Goal: Information Seeking & Learning: Learn about a topic

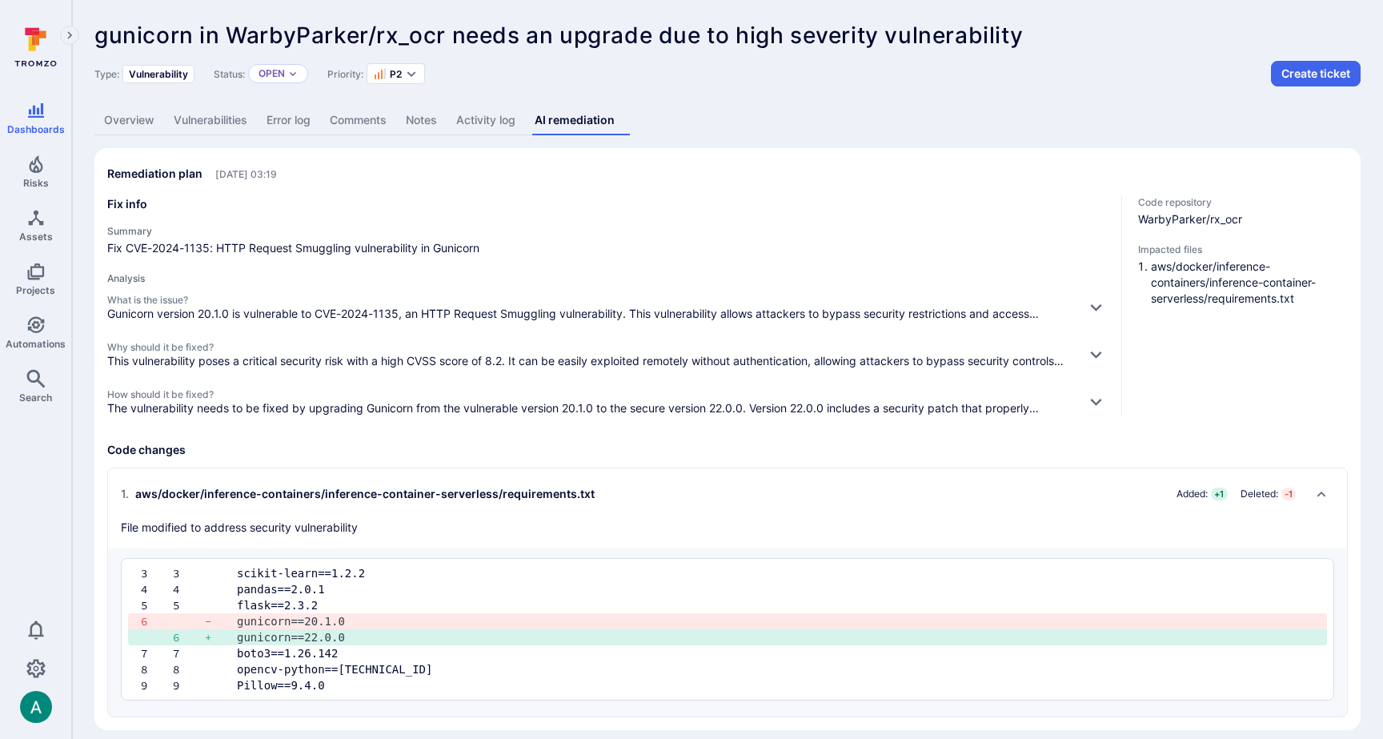
click at [184, 116] on link "Vulnerabilities" at bounding box center [210, 121] width 93 height 30
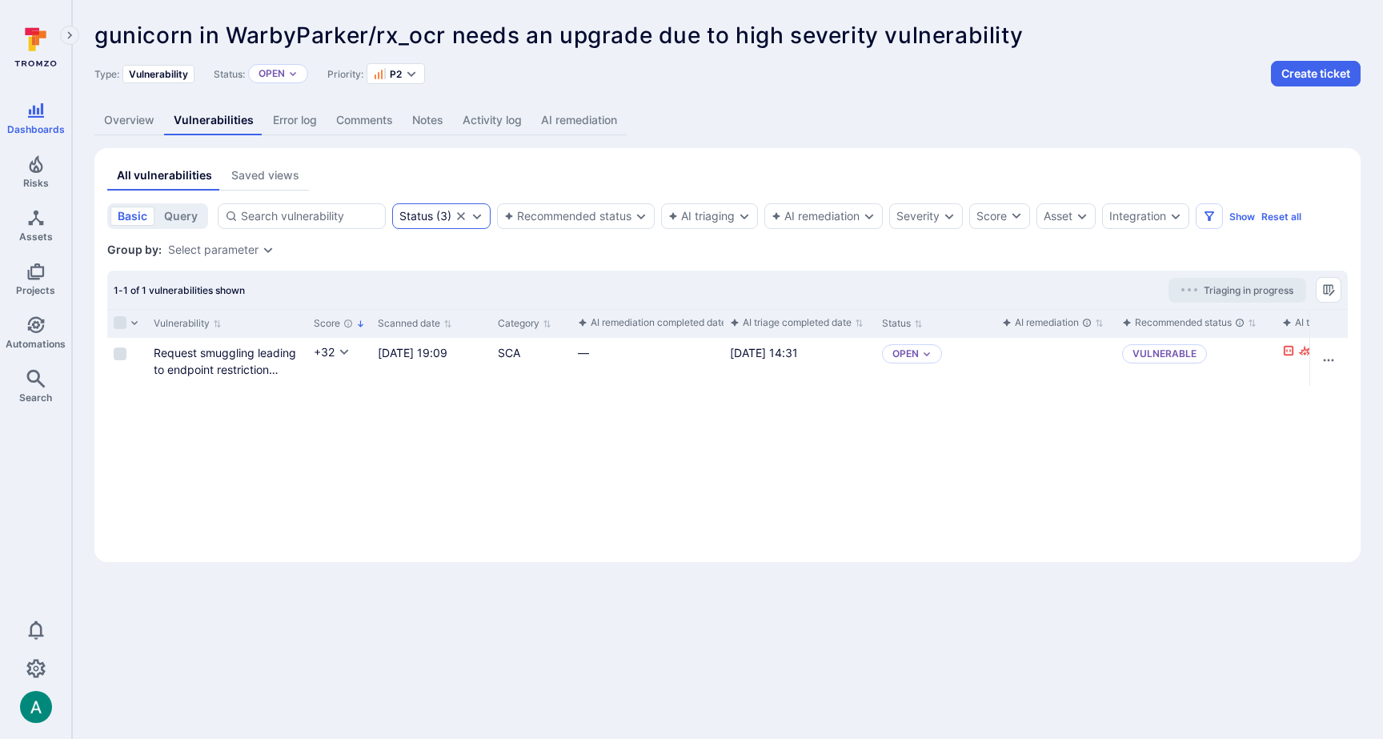
click at [475, 212] on icon "Expand dropdown" at bounding box center [477, 216] width 13 height 13
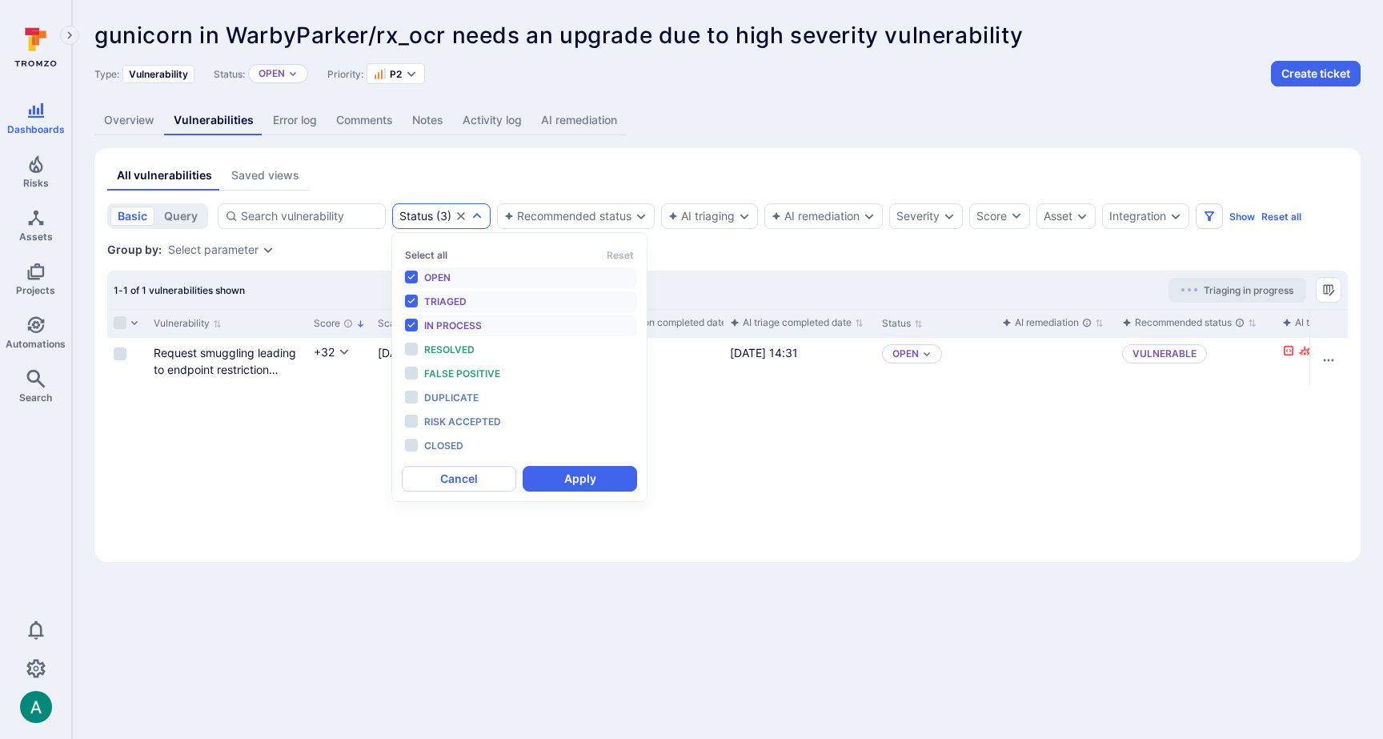
scroll to position [13, 0]
click at [448, 272] on span "Open" at bounding box center [437, 277] width 26 height 12
drag, startPoint x: 447, startPoint y: 297, endPoint x: 452, endPoint y: 320, distance: 23.9
click at [447, 297] on span "Triaged" at bounding box center [445, 301] width 42 height 12
click at [453, 322] on span "In process" at bounding box center [453, 325] width 58 height 12
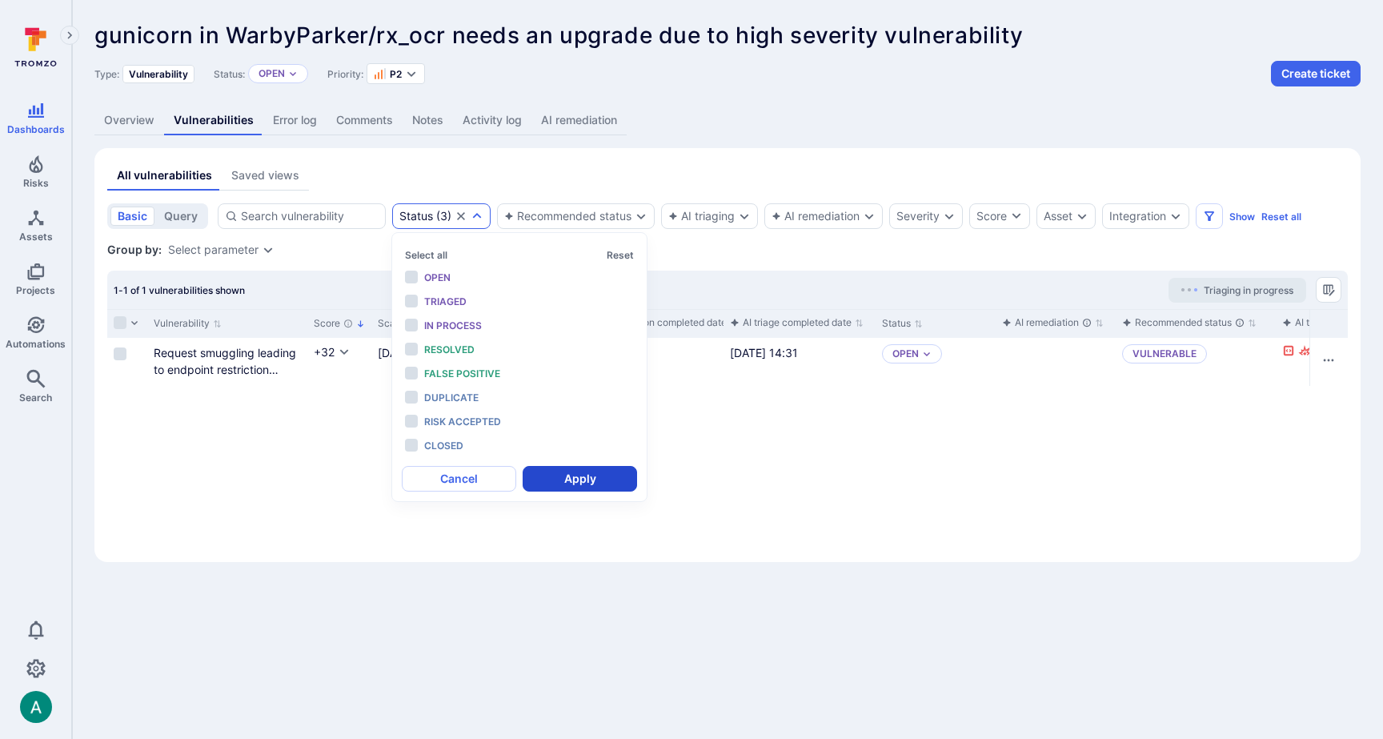
click at [582, 482] on button "Apply" at bounding box center [580, 479] width 114 height 26
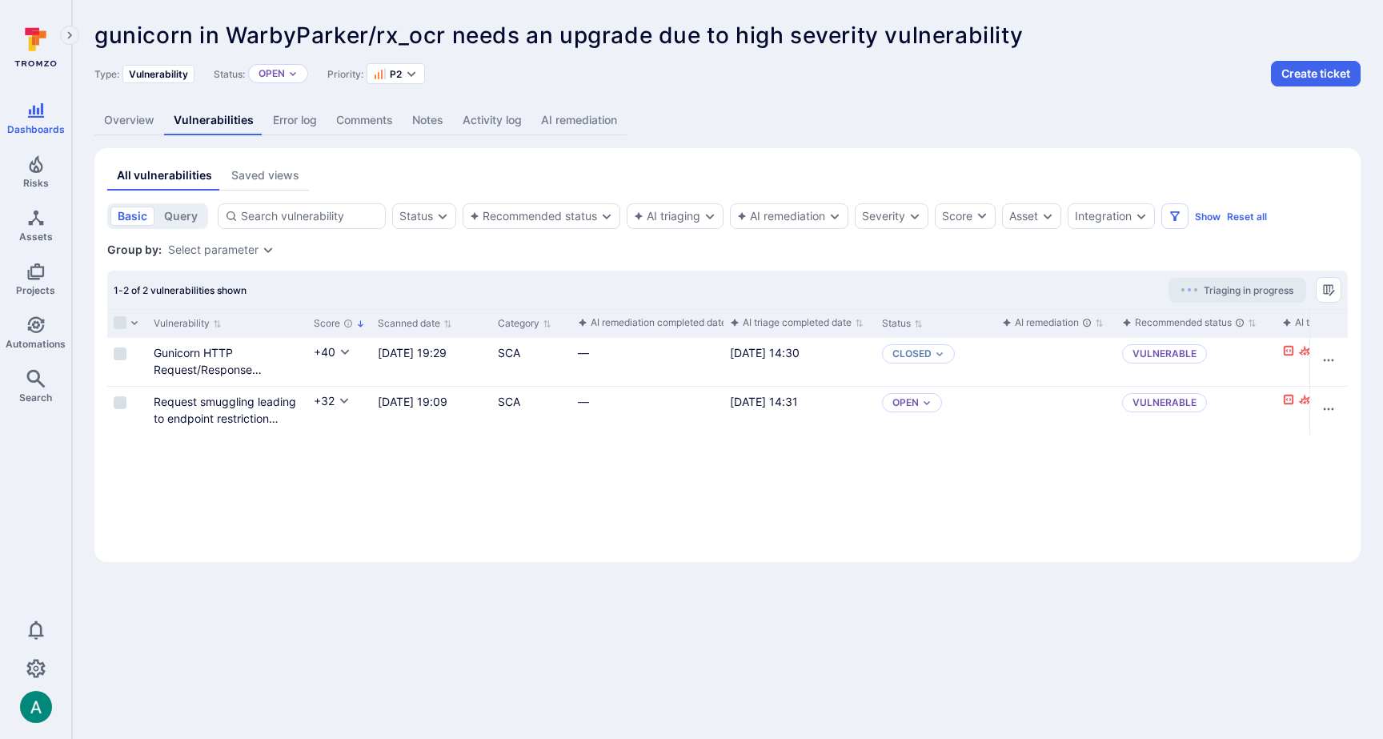
click at [585, 117] on link "AI remediation" at bounding box center [578, 121] width 95 height 30
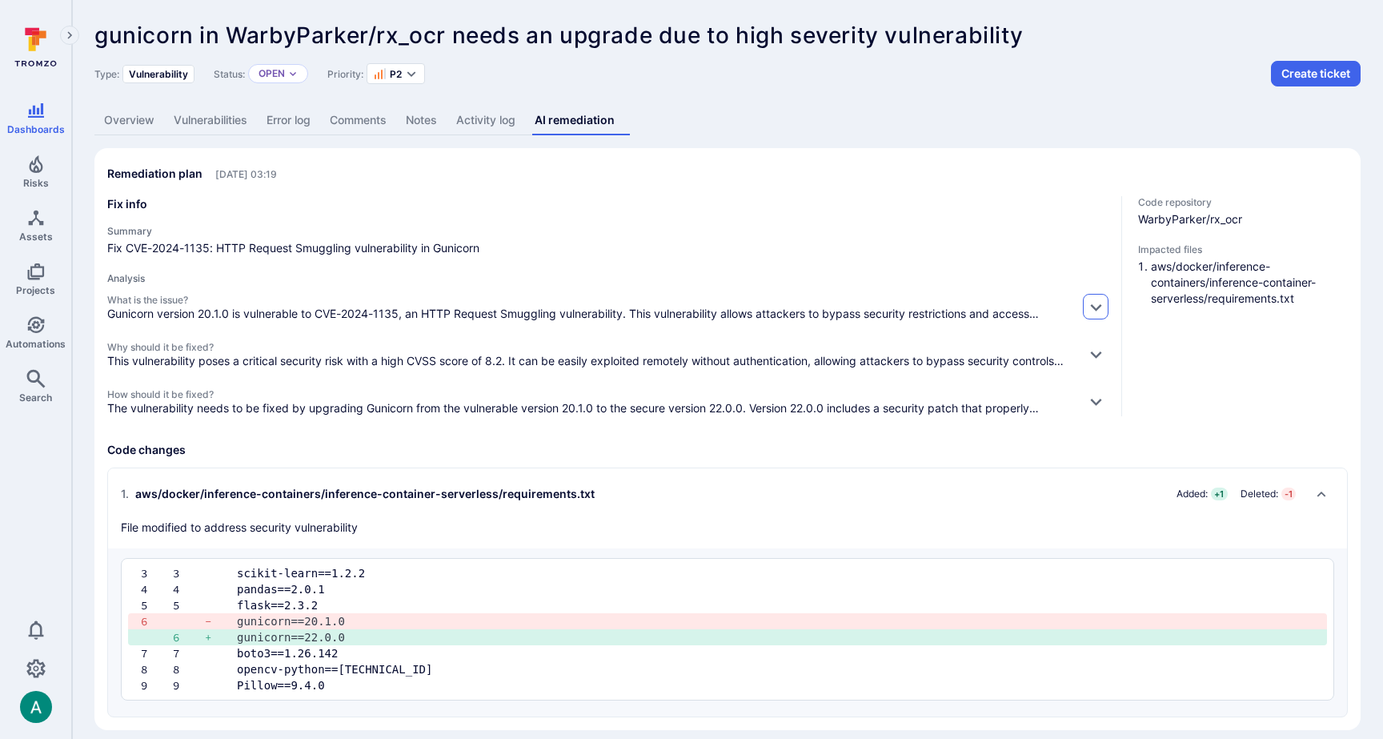
click at [1099, 307] on icon "button" at bounding box center [1096, 307] width 17 height 17
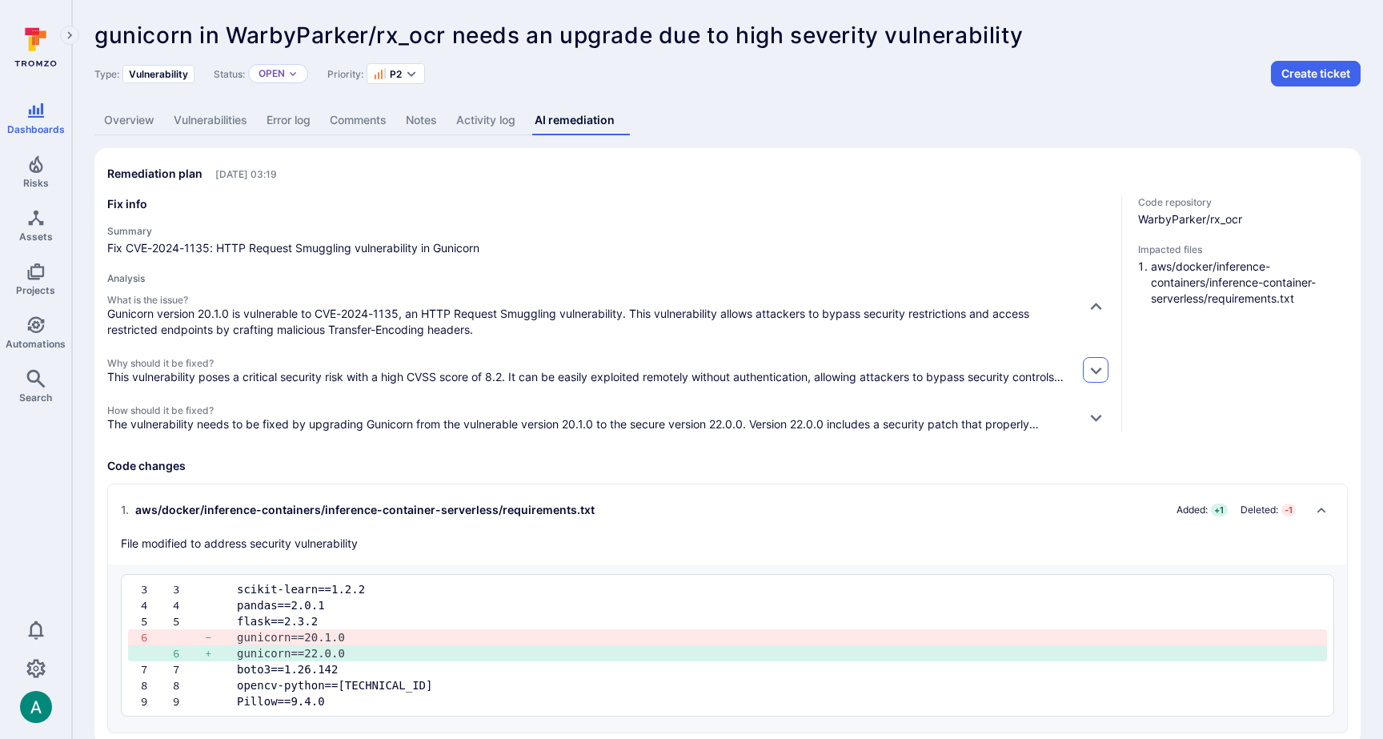
click at [1096, 377] on button "button" at bounding box center [1096, 370] width 26 height 26
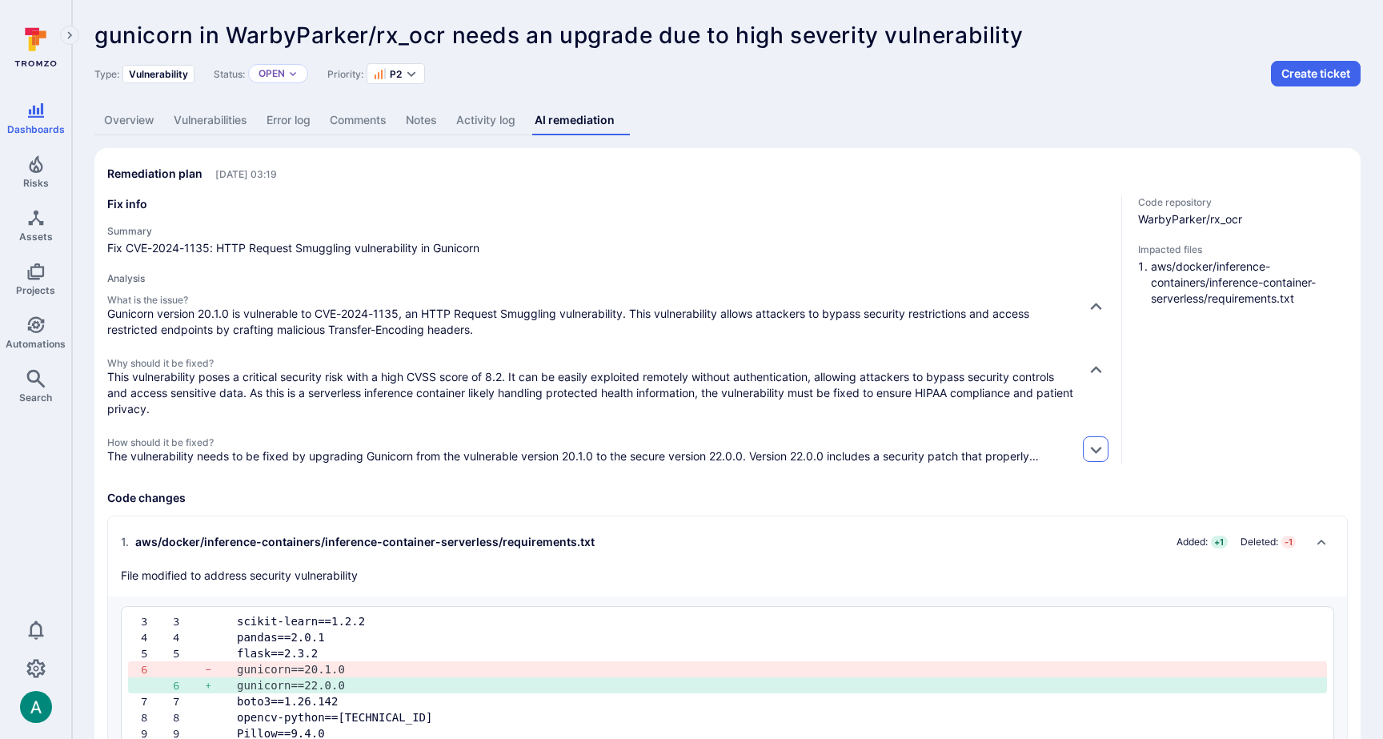
scroll to position [4, 0]
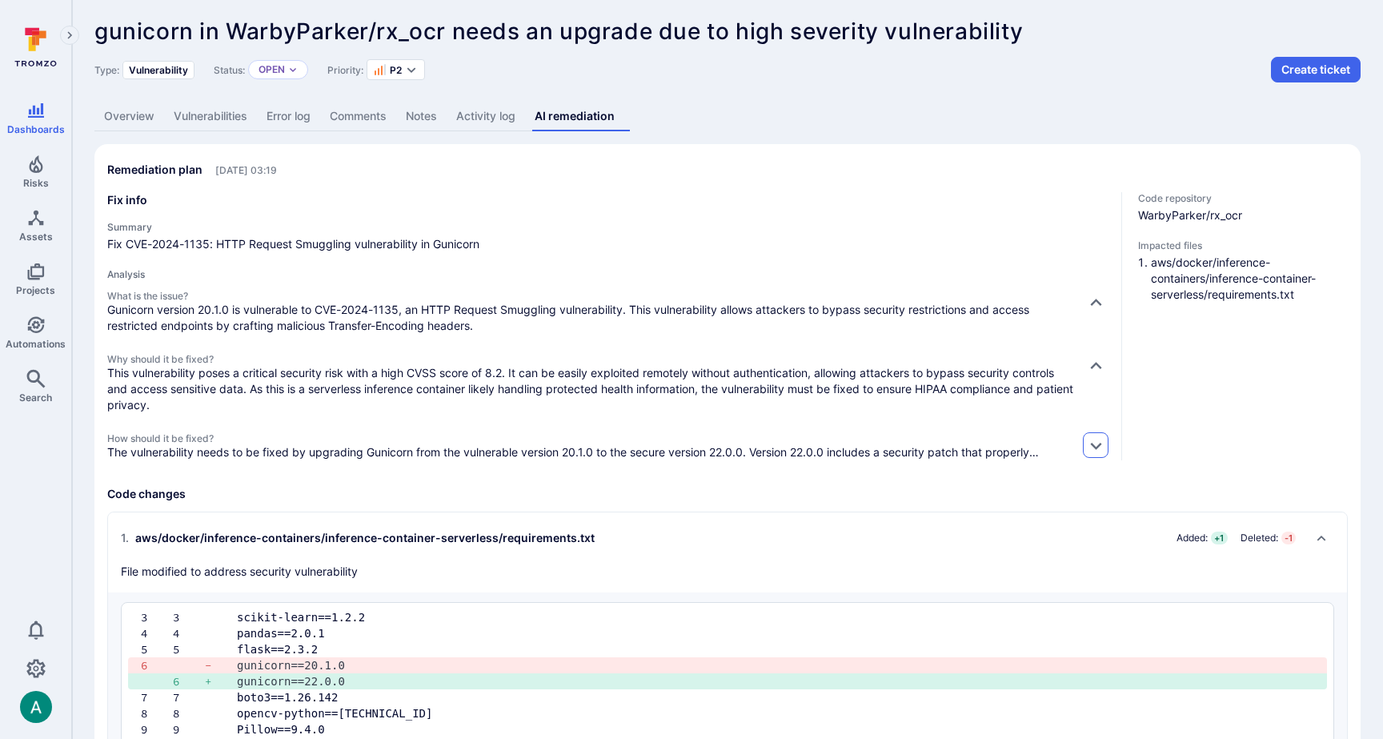
click at [1096, 449] on icon "button" at bounding box center [1096, 445] width 17 height 17
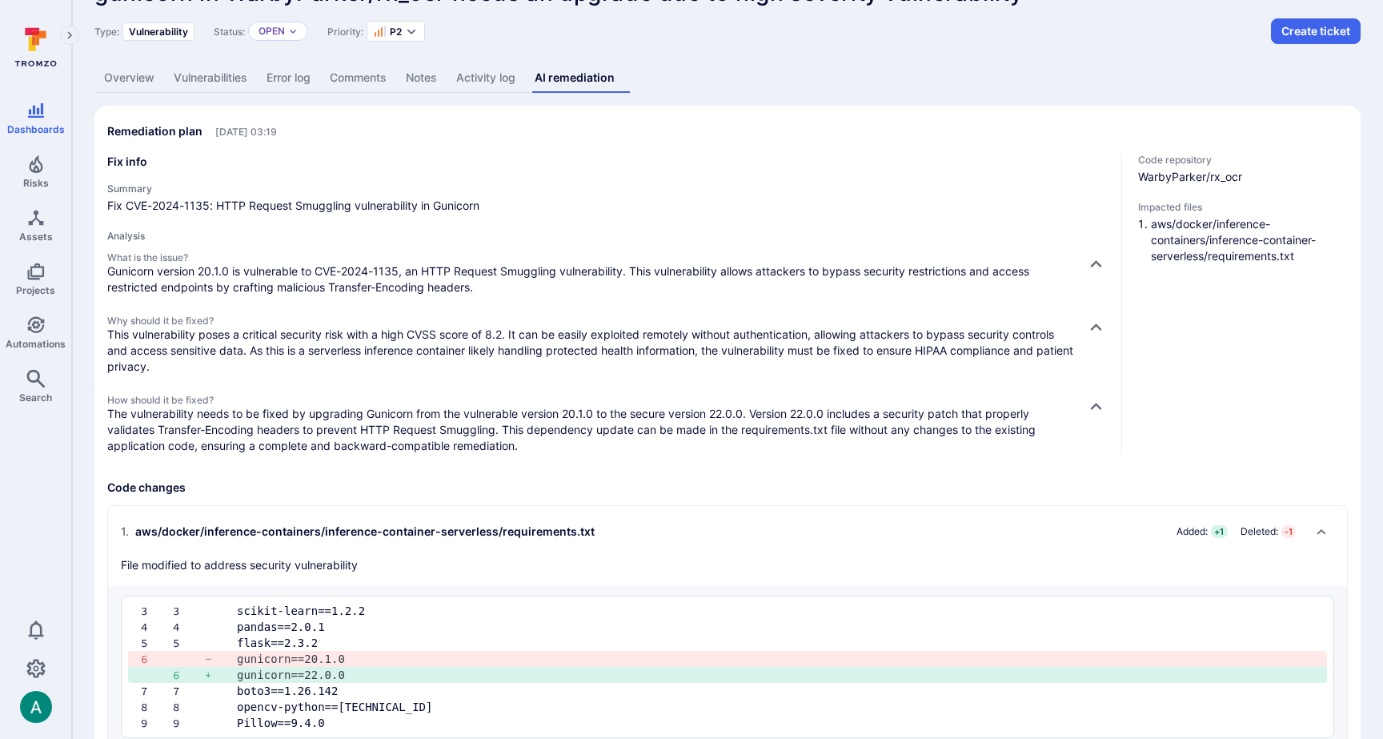
scroll to position [88, 0]
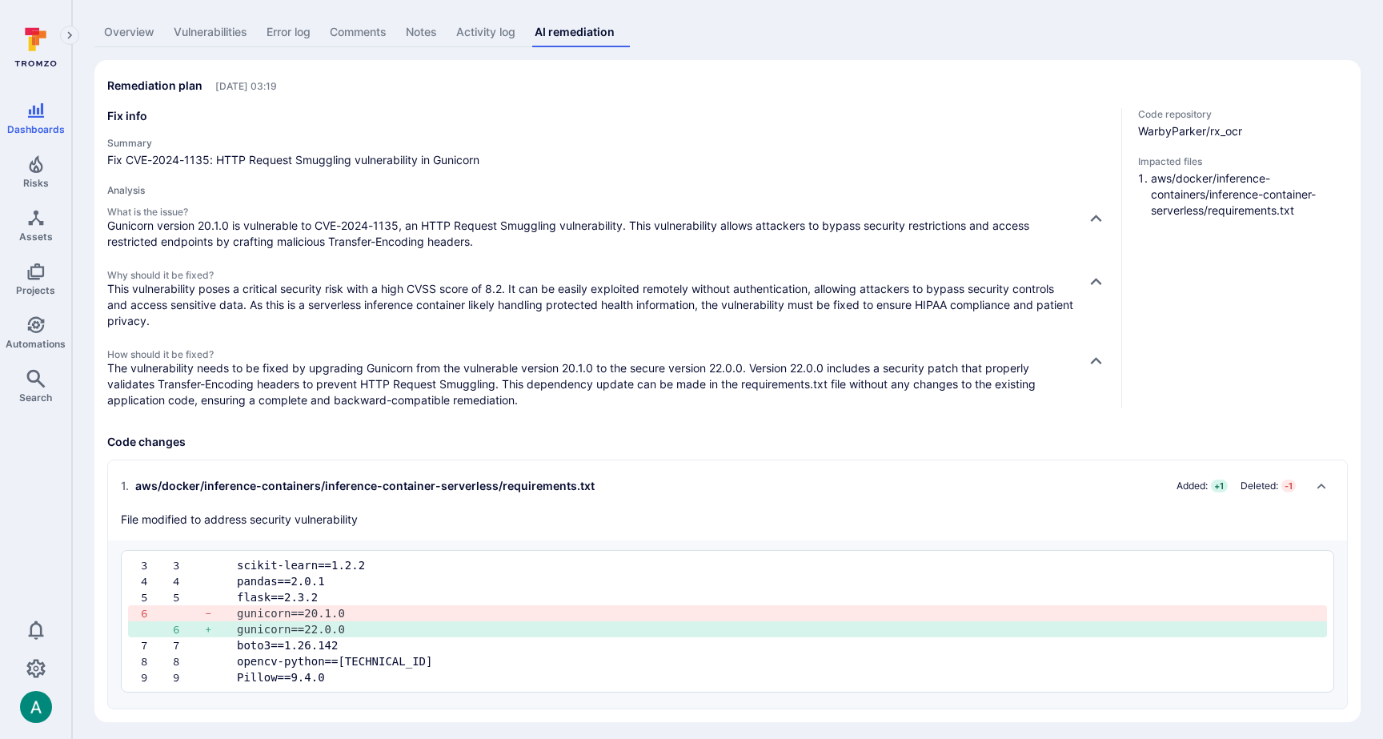
click at [724, 246] on p "Gunicorn version 20.1.0 is vulnerable to CVE-2024-1135, an HTTP Request Smuggli…" at bounding box center [590, 234] width 966 height 32
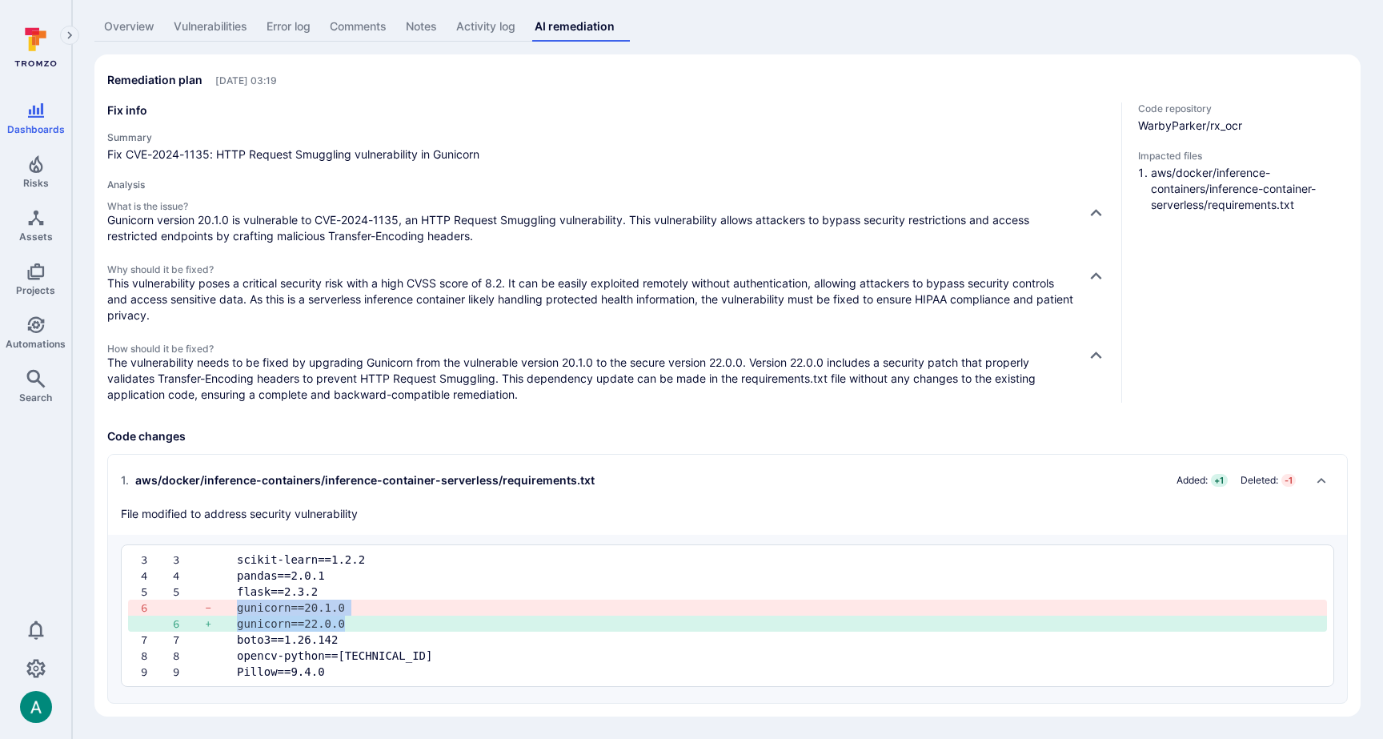
drag, startPoint x: 343, startPoint y: 623, endPoint x: 239, endPoint y: 606, distance: 105.4
click at [239, 606] on div "3 3 scikit-learn==1.2.2 4 4 pandas==2.0.1 5 5 flask==2.3.2 6 - gunicorn==20.…" at bounding box center [727, 615] width 1213 height 142
click at [274, 626] on pre "gunicorn==22.0.0" at bounding box center [775, 623] width 1077 height 16
drag, startPoint x: 349, startPoint y: 623, endPoint x: 235, endPoint y: 605, distance: 115.8
click at [235, 605] on div "3 3 scikit-learn==1.2.2 4 4 pandas==2.0.1 5 5 flask==2.3.2 6 - gunicorn==20.…" at bounding box center [727, 615] width 1213 height 142
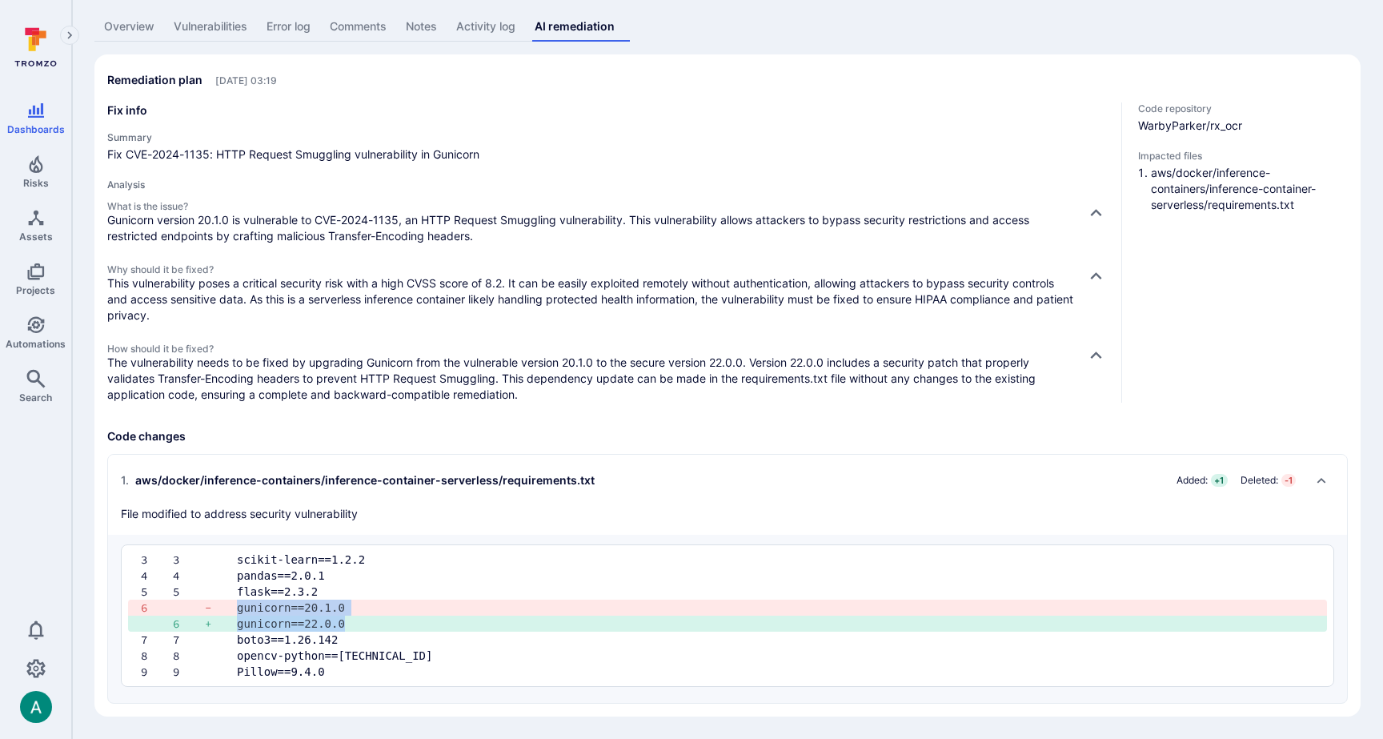
click at [318, 619] on pre "gunicorn==22.0.0" at bounding box center [775, 623] width 1077 height 16
drag, startPoint x: 305, startPoint y: 623, endPoint x: 360, endPoint y: 626, distance: 55.3
click at [360, 626] on pre "gunicorn==22.0.0" at bounding box center [775, 623] width 1077 height 16
click at [349, 623] on pre "gunicorn==22.0.0" at bounding box center [775, 623] width 1077 height 16
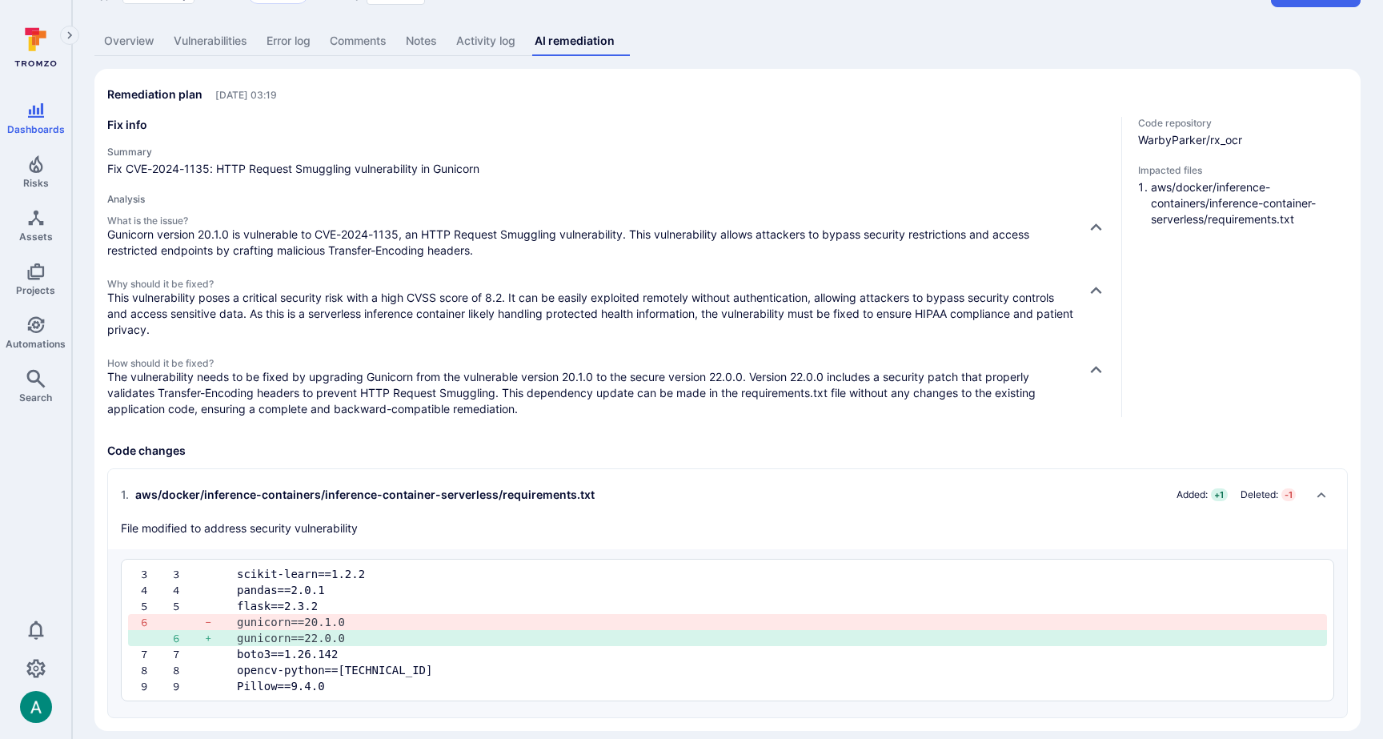
scroll to position [85, 0]
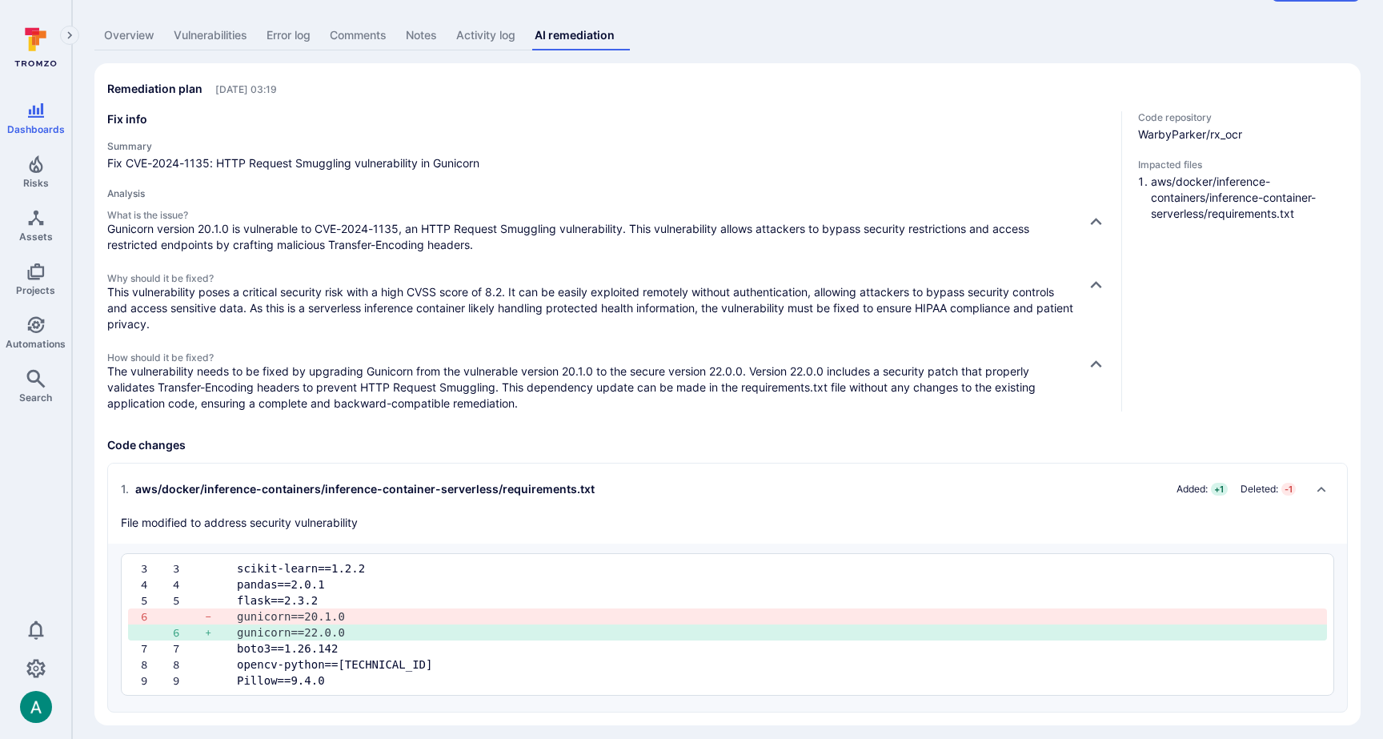
click at [800, 138] on div "Fix info Summary Fix CVE-2024-1135: HTTP Request Smuggling vulnerability in Gun…" at bounding box center [607, 261] width 1001 height 300
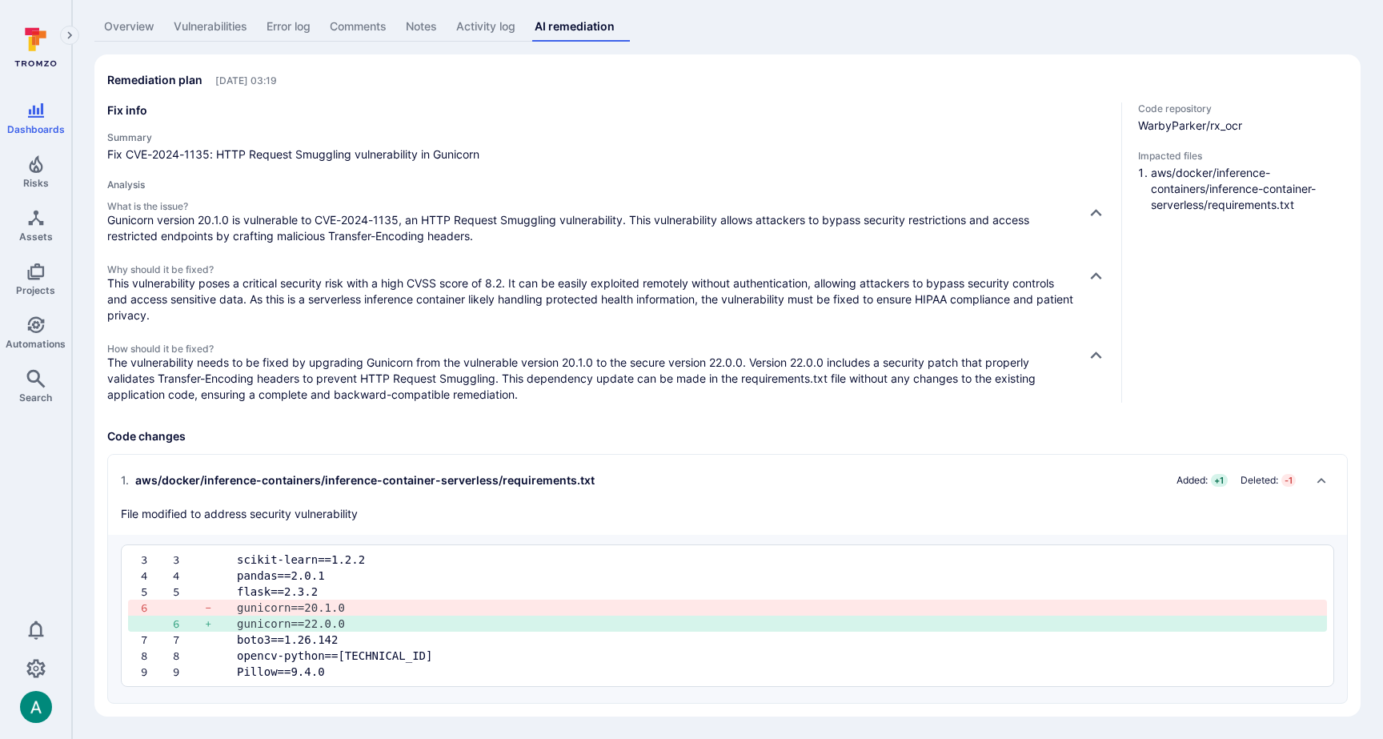
scroll to position [87, 0]
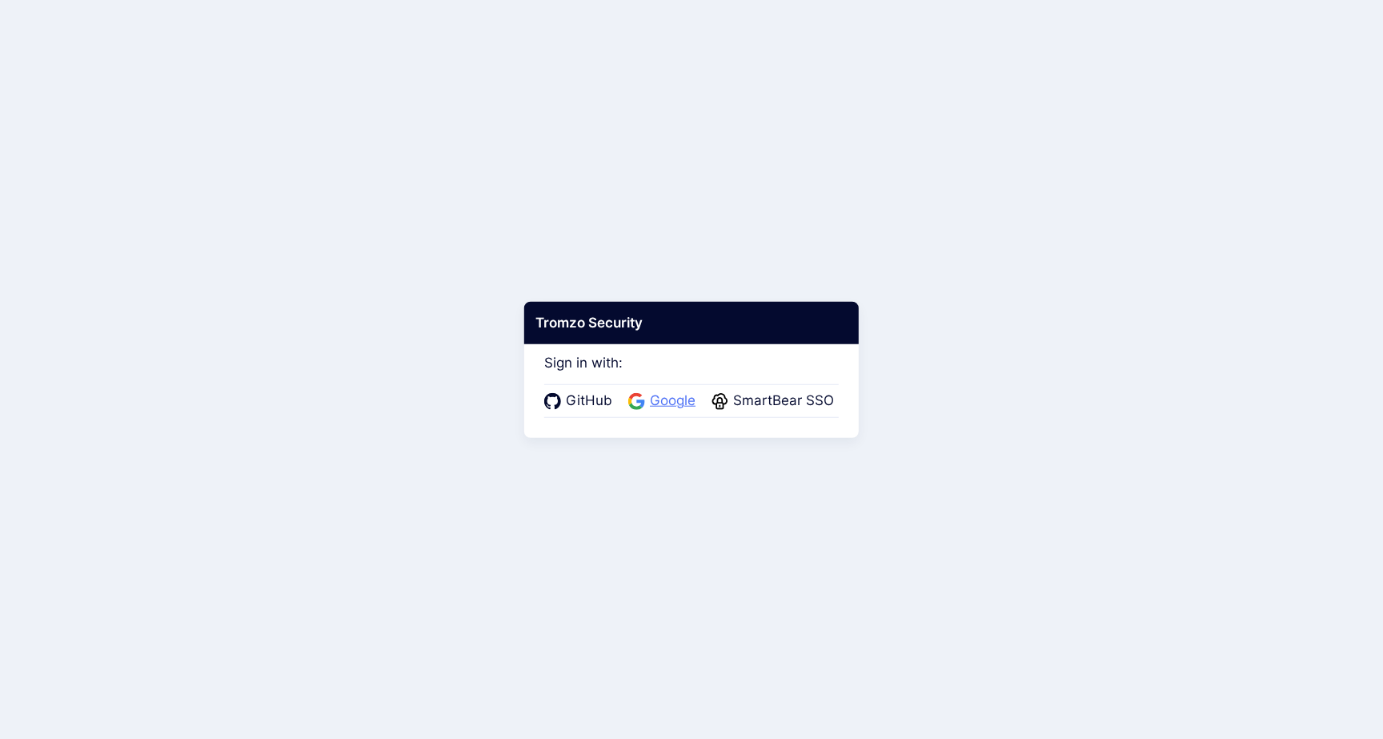
click at [677, 403] on span "Google" at bounding box center [672, 401] width 55 height 21
